Goal: Check status

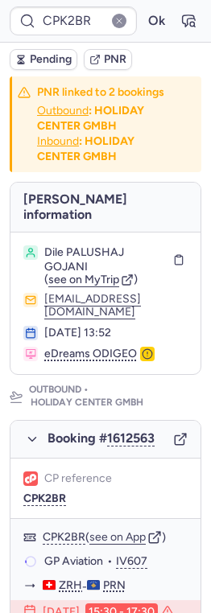
scroll to position [51, 0]
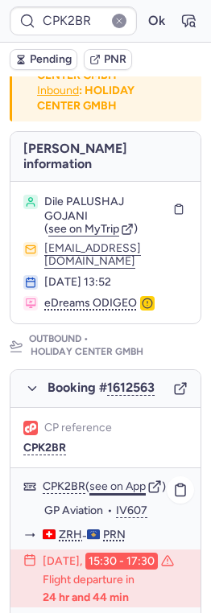
click at [116, 480] on button "see on App" at bounding box center [117, 486] width 56 height 13
type input "CPBY2R"
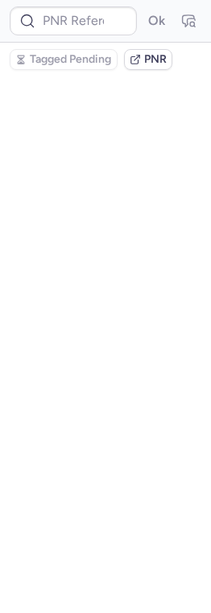
scroll to position [0, 0]
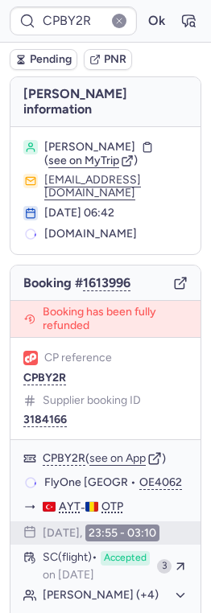
type input "SM3002"
type input "CPDXWI"
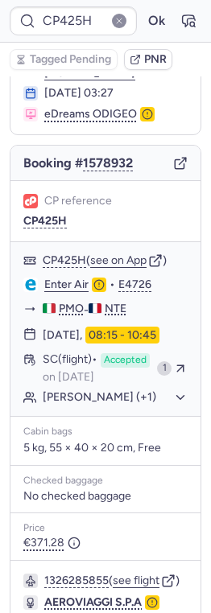
scroll to position [289, 0]
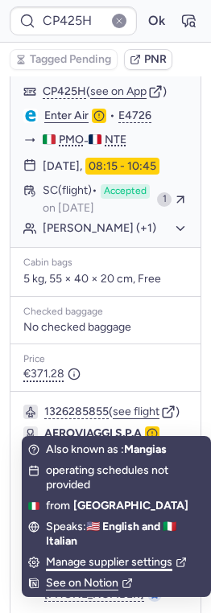
click at [84, 567] on div "Manage supplier settings" at bounding box center [116, 562] width 141 height 14
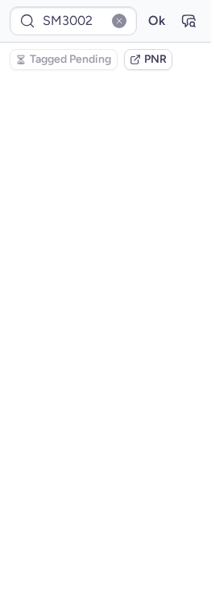
scroll to position [0, 0]
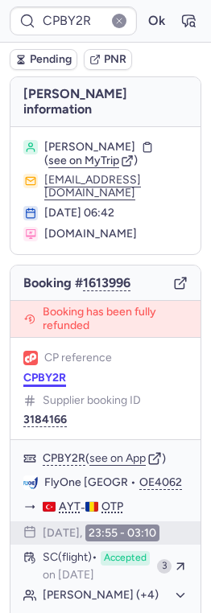
click at [57, 371] on button "CPBY2R" at bounding box center [44, 377] width 43 height 13
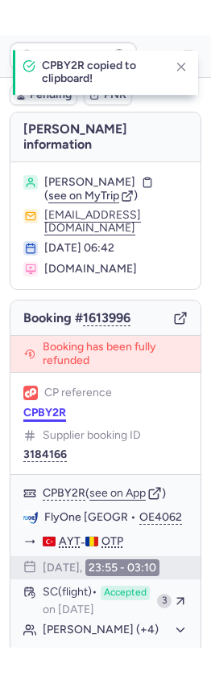
scroll to position [310, 0]
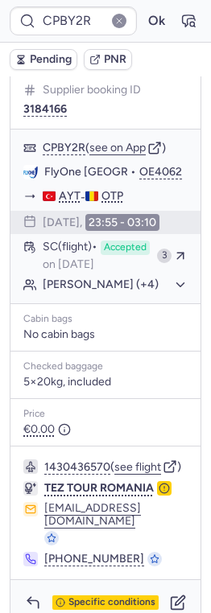
click at [8, 284] on div "[PERSON_NAME] information [PERSON_NAME] ( see on MyTrip ) [EMAIL_ADDRESS][DOMAI…" at bounding box center [105, 196] width 211 height 860
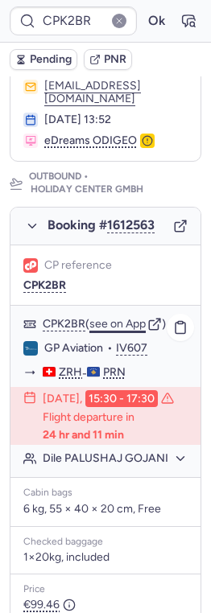
scroll to position [212, 0]
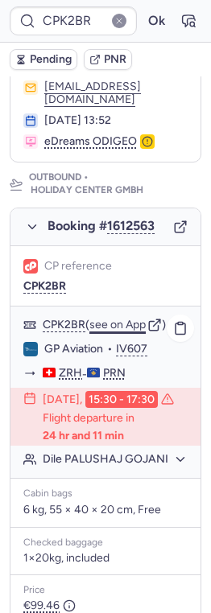
click at [118, 318] on button "see on App" at bounding box center [117, 324] width 56 height 13
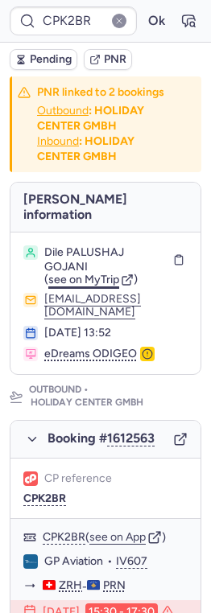
click at [92, 273] on span "see on MyTrip" at bounding box center [83, 280] width 71 height 14
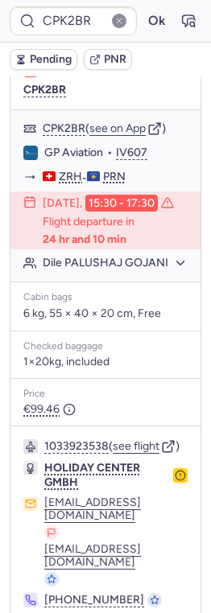
scroll to position [427, 0]
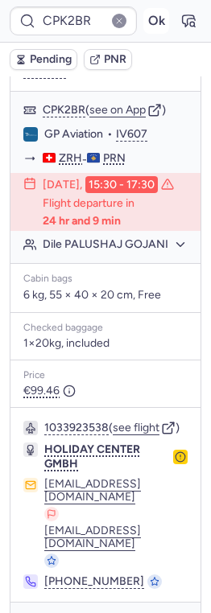
click at [158, 20] on button "Ok" at bounding box center [156, 21] width 26 height 26
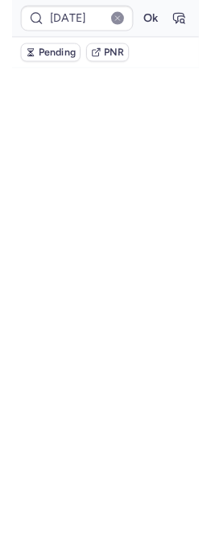
scroll to position [0, 0]
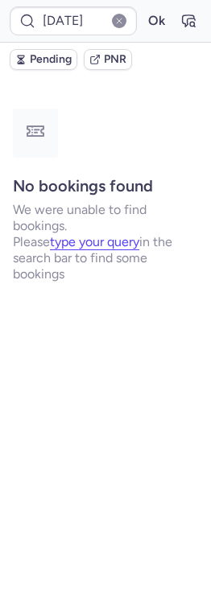
type input "CPX3GW"
type input "CPK2BR"
type input "CPDXWI"
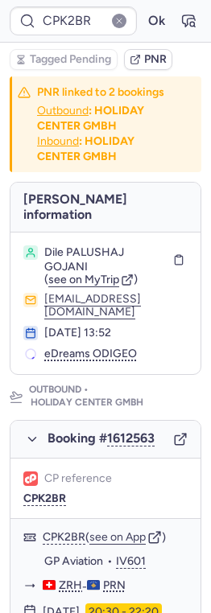
type input "[DATE]"
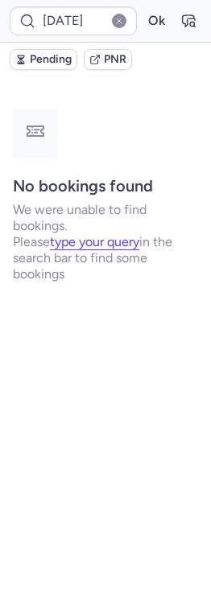
type input "CPZRRI"
